Goal: Task Accomplishment & Management: Manage account settings

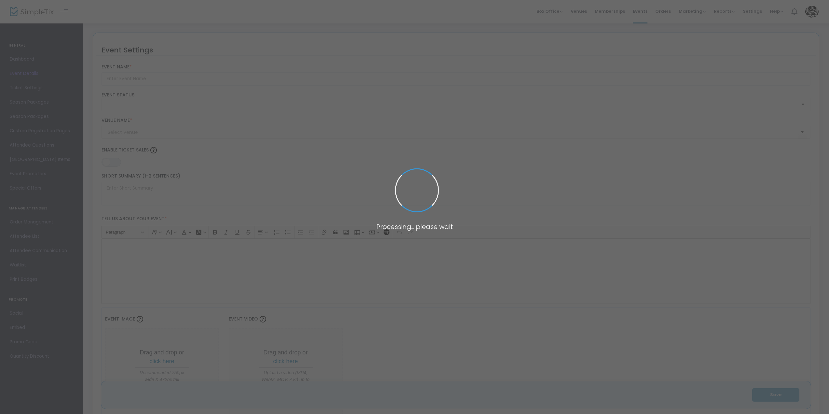
type input "Joey Cool, Unconventional Kingz, And friends w/Local Support, At Big Papa's Gri…"
type textarea "Sic Entertainment andGrimm EntertainmentPresentJoey CoolUnconventional KingzBig…"
type input "Buy Tickets"
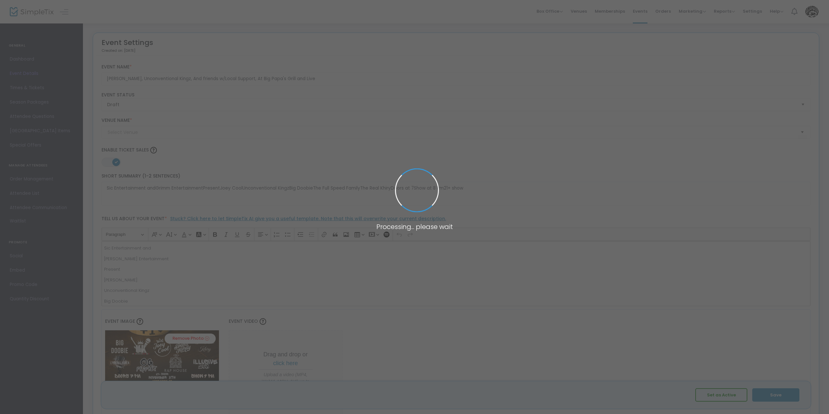
type input "Big Papas Grill and Live Music"
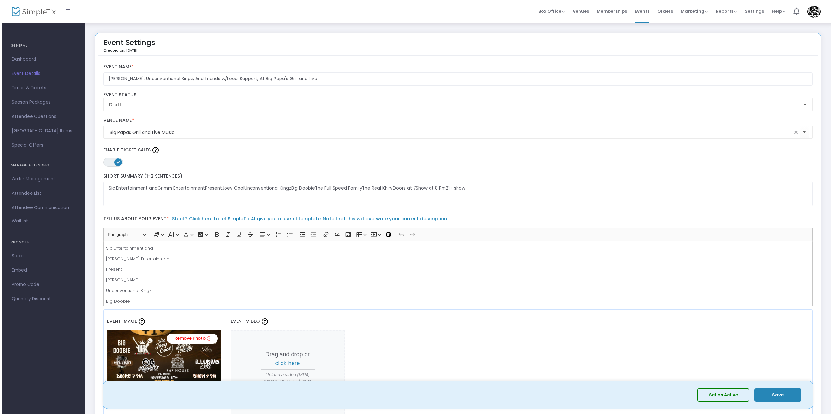
scroll to position [55, 0]
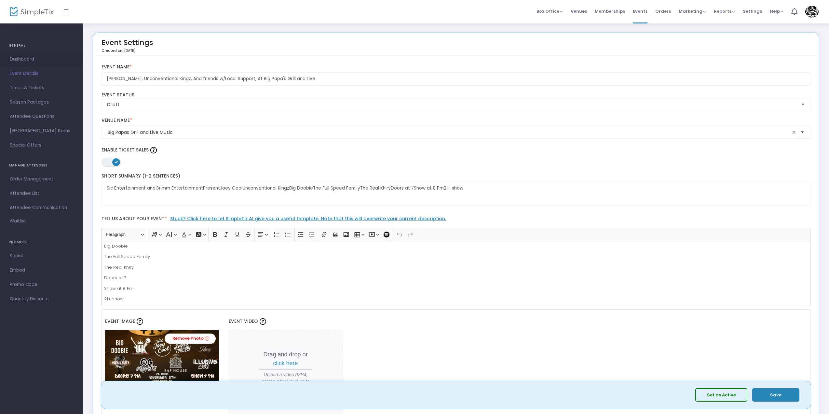
click at [26, 57] on span "Dashboard" at bounding box center [41, 59] width 63 height 8
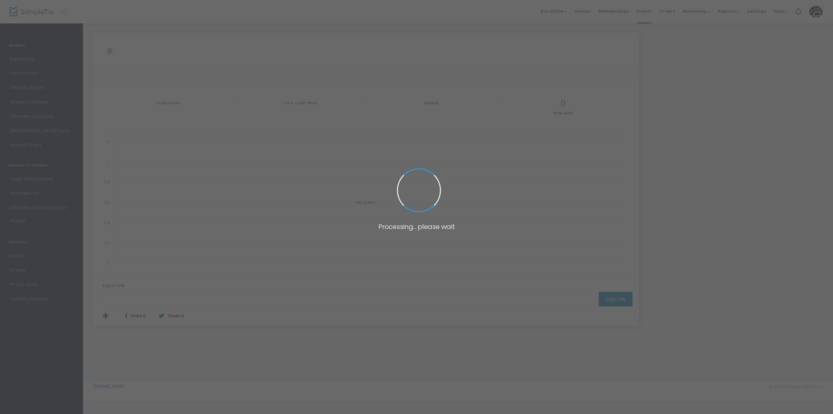
type input "[URL][DOMAIN_NAME]"
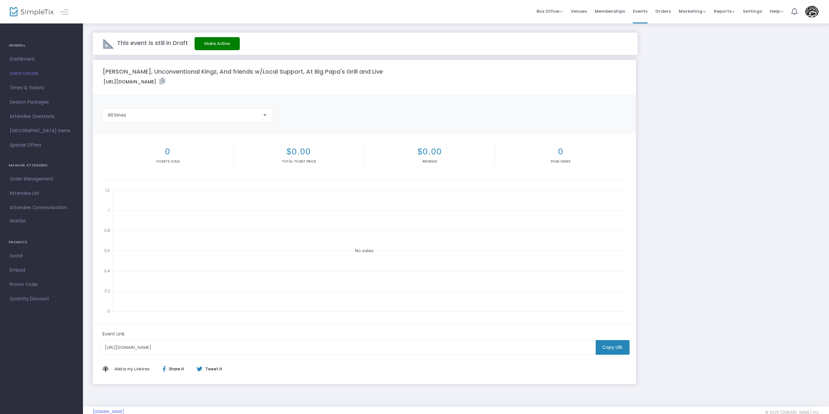
click at [614, 351] on m-button "Copy URL" at bounding box center [613, 347] width 34 height 15
click at [204, 39] on button "Make Active" at bounding box center [217, 43] width 45 height 13
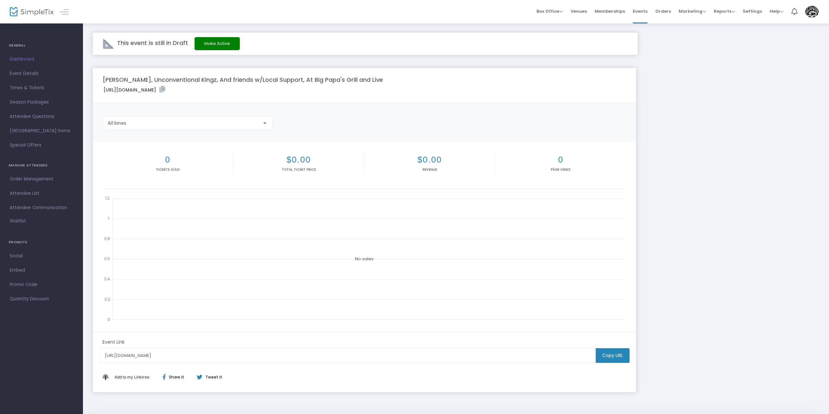
click at [39, 11] on img at bounding box center [32, 11] width 44 height 9
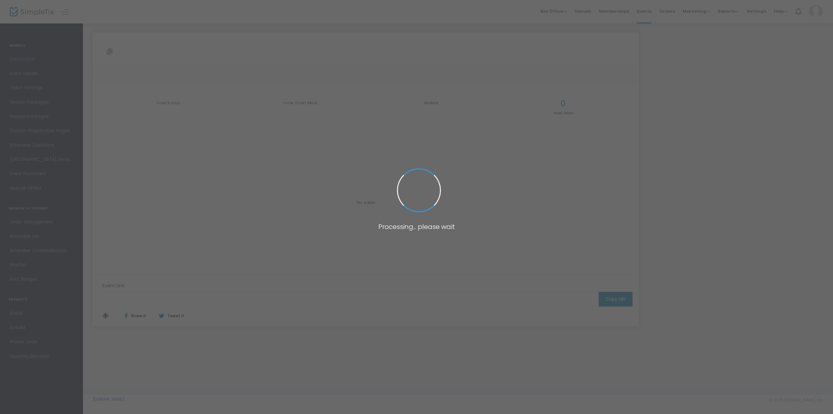
type input "https://www.simpletix.com/e/joey-cool-unconventional-kingz-and-friends-tickets-…"
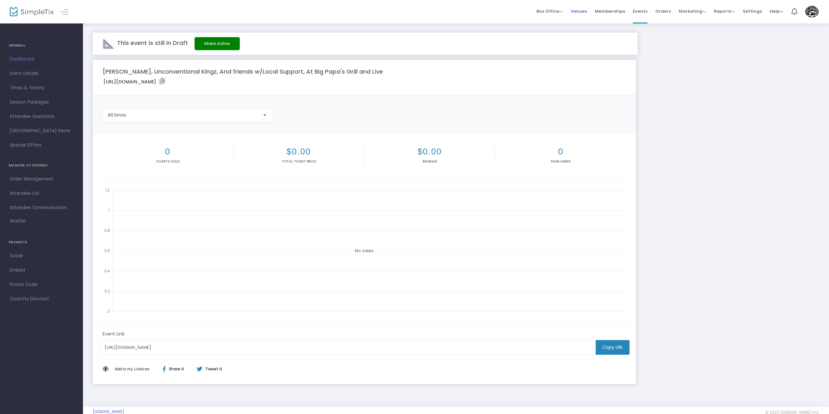
click at [580, 14] on span "Venues" at bounding box center [579, 11] width 16 height 17
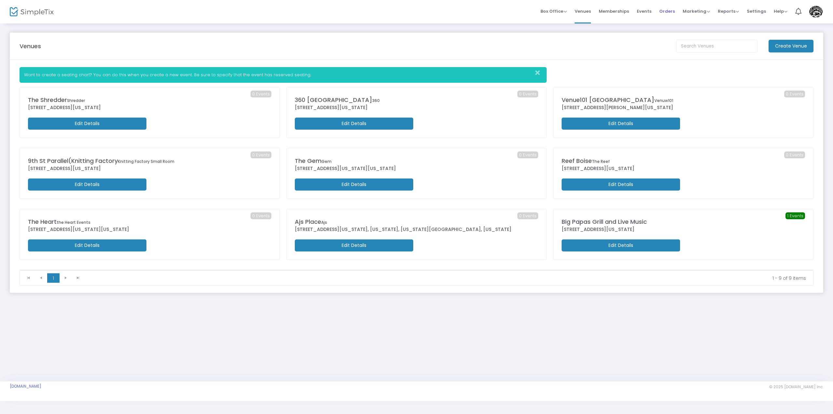
click at [666, 11] on span "Orders" at bounding box center [667, 11] width 16 height 17
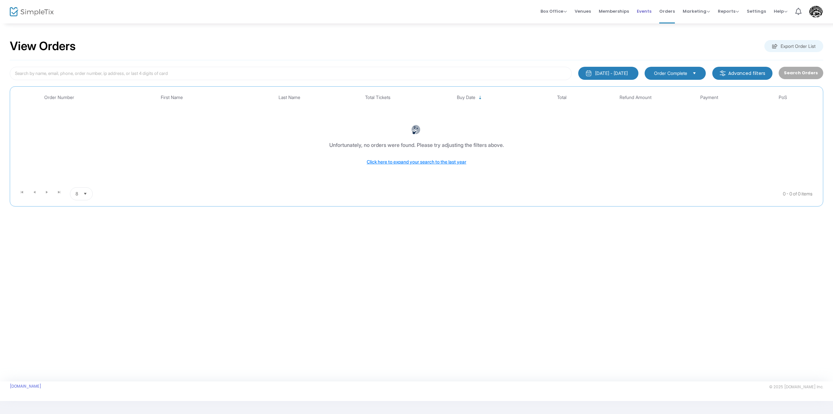
click at [655, 11] on li "Events" at bounding box center [644, 11] width 22 height 23
click at [650, 13] on span "Events" at bounding box center [644, 11] width 15 height 17
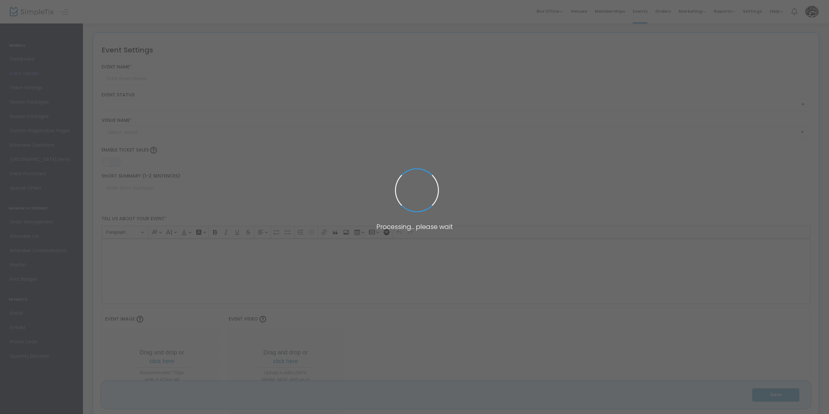
type input "[PERSON_NAME], Unconventional Kingz, And friends w/Local Support, At Big Papa's…"
type textarea "Sic Entertainment andGrimm EntertainmentPresentJoey CoolUnconventional KingzBig…"
type input "Buy Tickets"
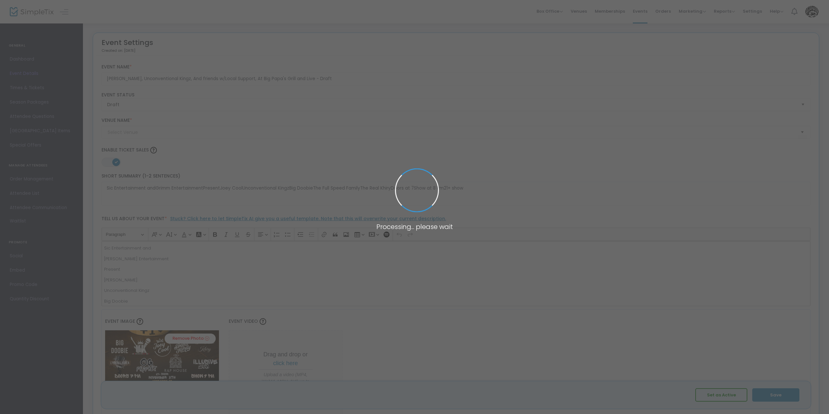
type input "Big Papas Grill and Live Music"
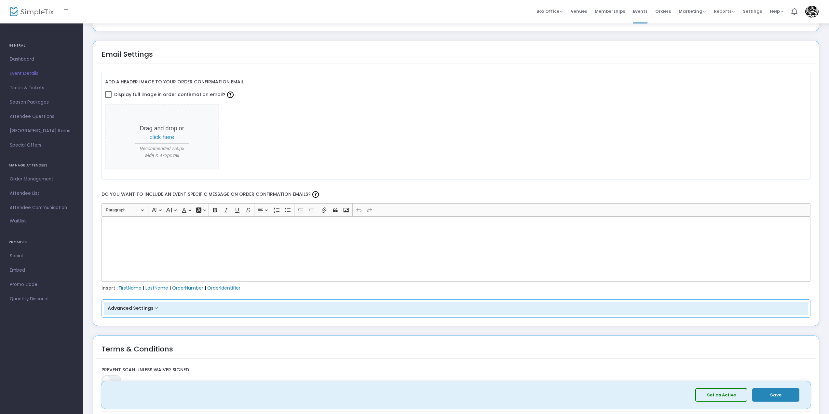
scroll to position [821, 0]
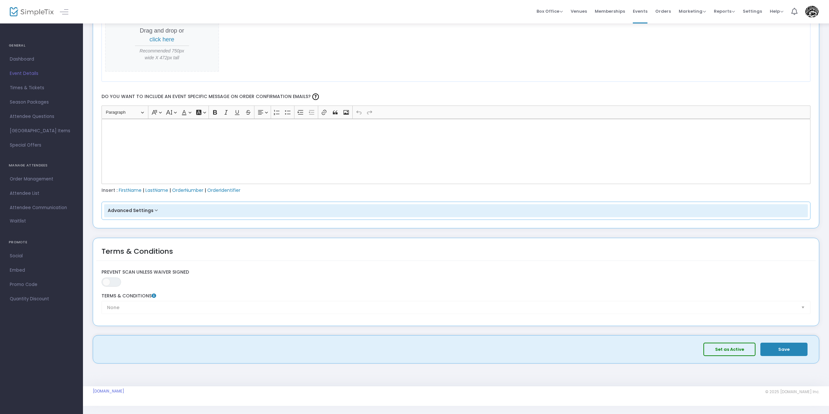
click at [714, 343] on button "Set as Active" at bounding box center [730, 348] width 52 height 13
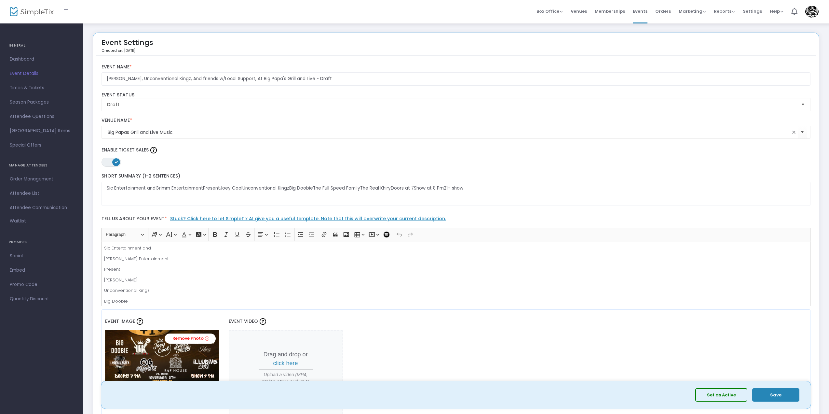
scroll to position [0, 0]
click at [775, 12] on span "Help" at bounding box center [777, 11] width 14 height 6
click at [776, 32] on li "Contact Support" at bounding box center [794, 34] width 48 height 13
click at [31, 58] on span "Dashboard" at bounding box center [41, 59] width 63 height 8
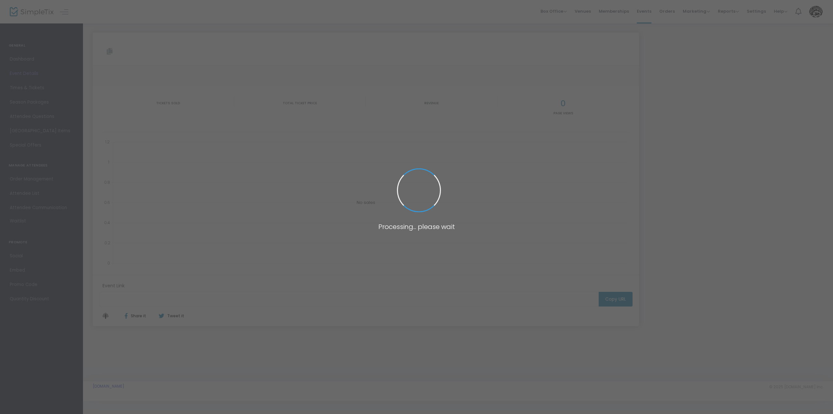
type input "https://www.simpletix.com/e/joey-cool-unconventional-kingz-and-friends-tickets-…"
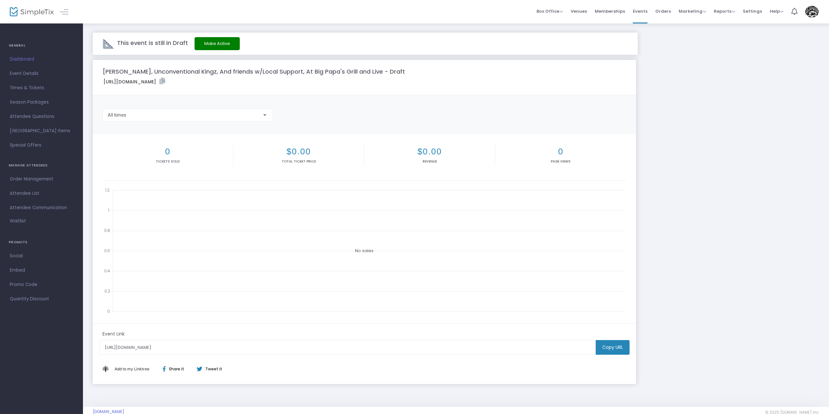
click at [214, 42] on button "Make Active" at bounding box center [217, 43] width 45 height 13
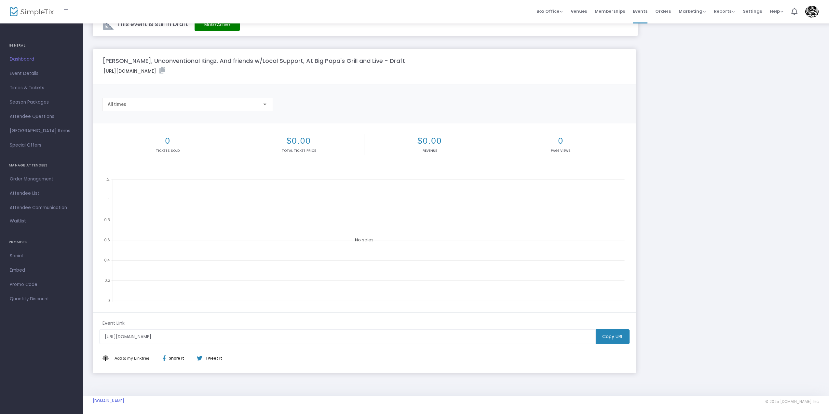
scroll to position [33, 0]
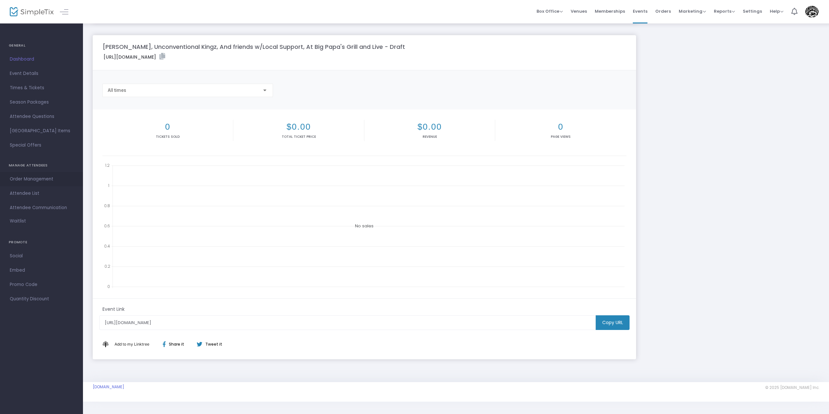
click at [33, 178] on span "Order Management" at bounding box center [41, 179] width 63 height 8
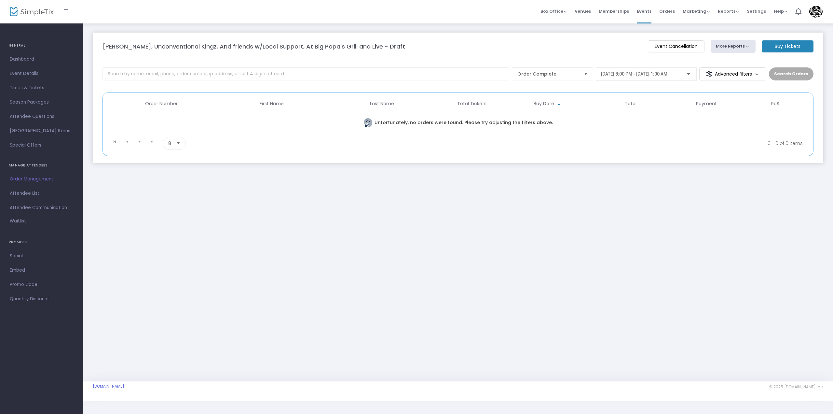
click at [44, 17] on div at bounding box center [58, 11] width 32 height 23
click at [41, 14] on img at bounding box center [32, 11] width 44 height 9
